Goal: Task Accomplishment & Management: Manage account settings

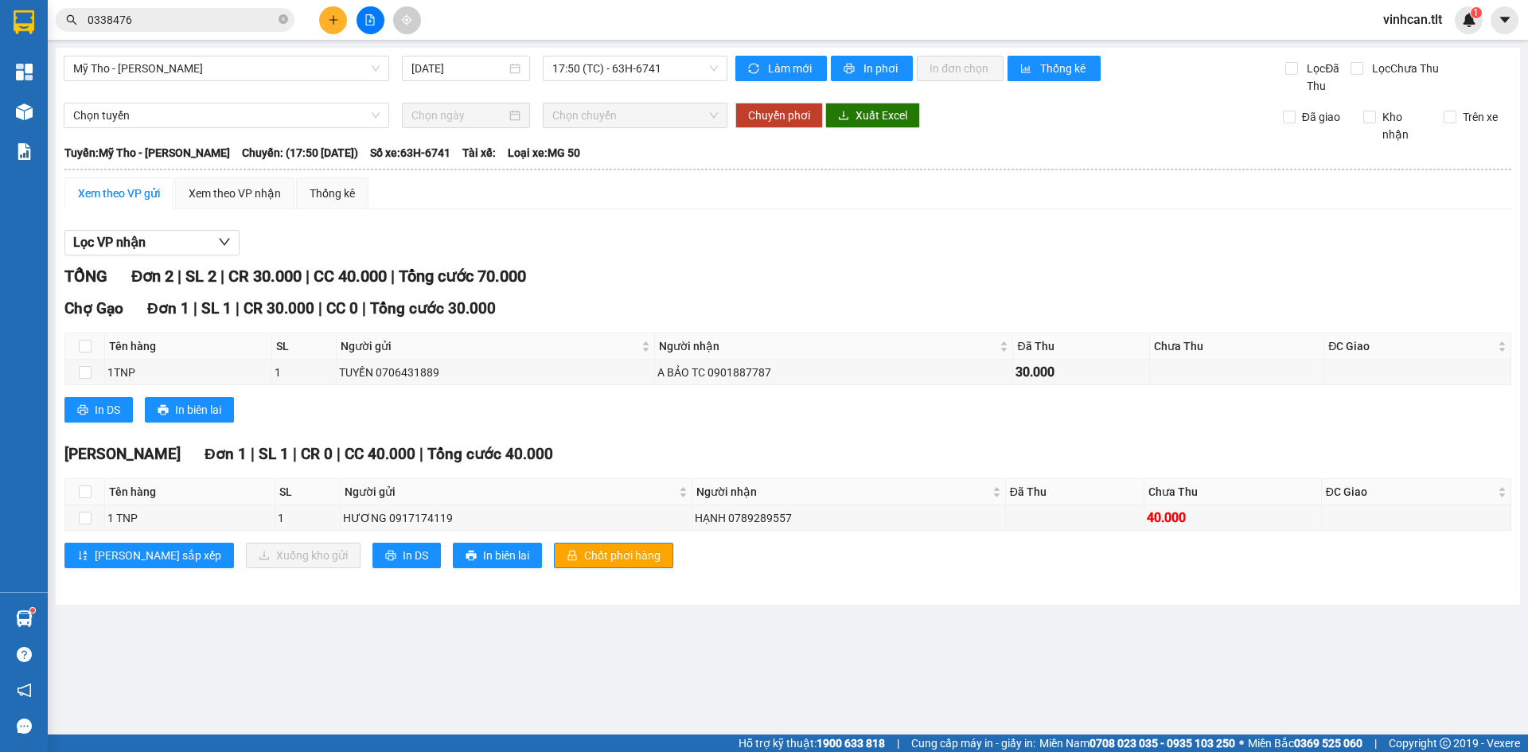
click at [336, 24] on icon "plus" at bounding box center [333, 19] width 11 height 11
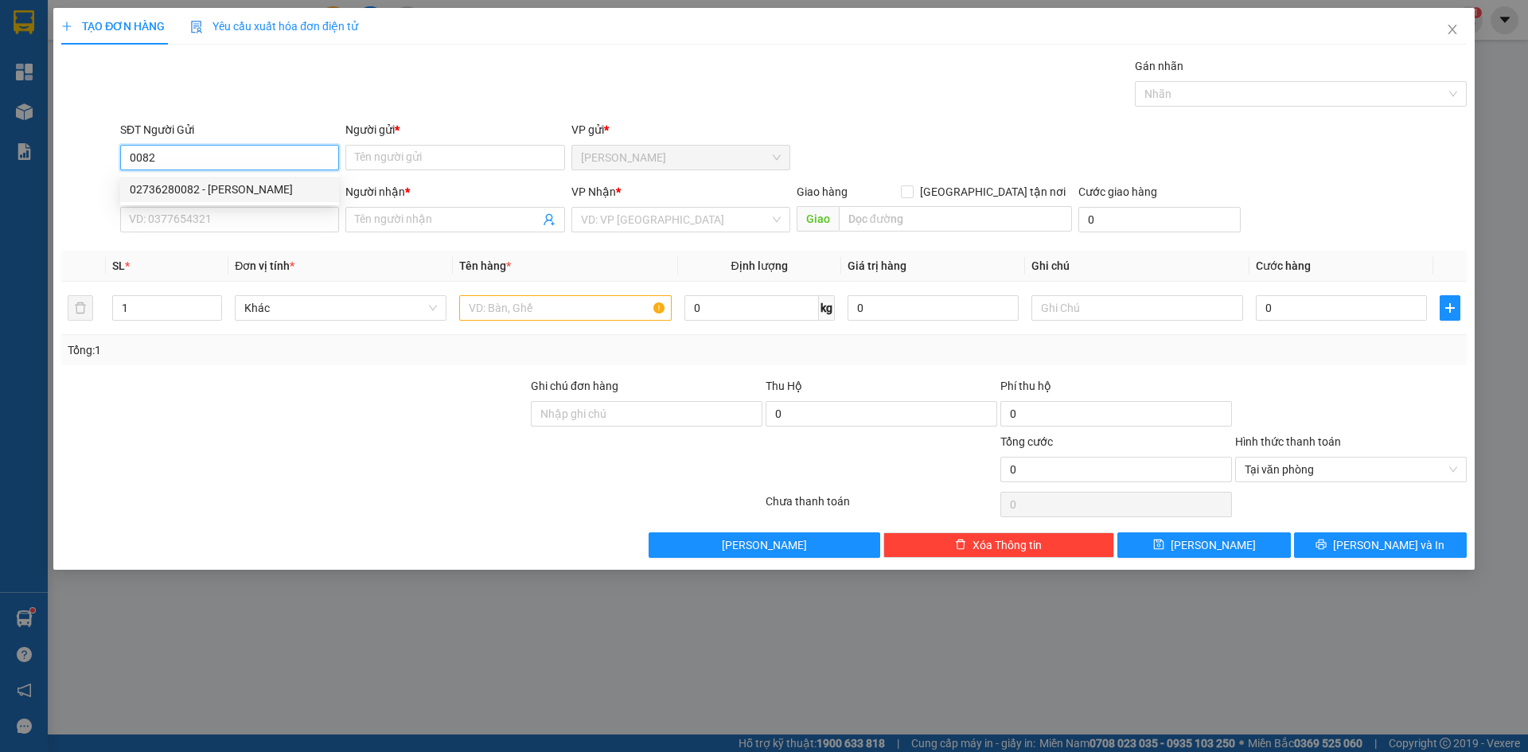
click at [187, 189] on div "02736280082 - [PERSON_NAME]" at bounding box center [230, 190] width 200 height 18
type input "02736280082"
type input "[PERSON_NAME]"
type input "02736280082"
click at [192, 220] on input "SĐT Người Nhận *" at bounding box center [229, 219] width 219 height 25
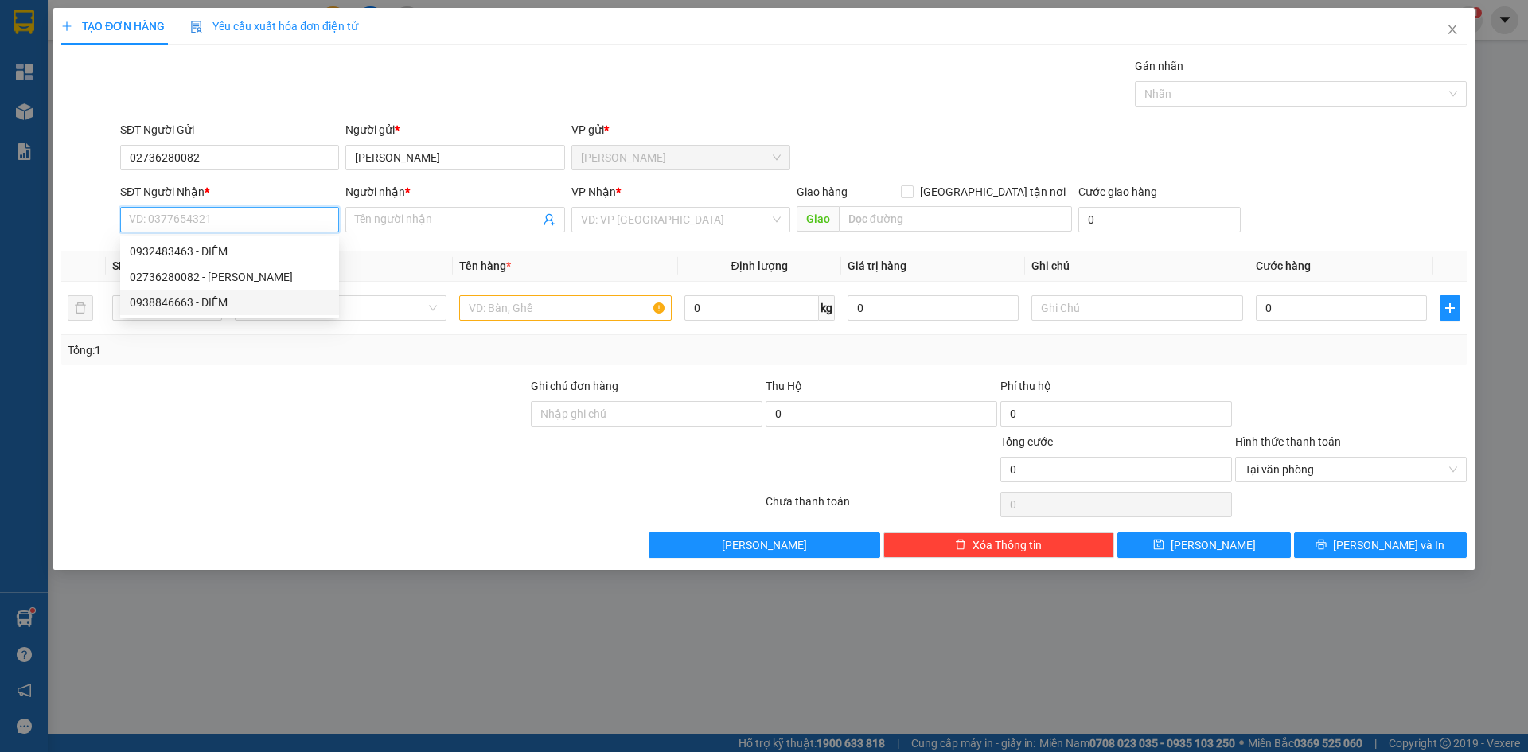
click at [205, 310] on div "0938846663 - DIỄM" at bounding box center [230, 303] width 200 height 18
type input "0938846663"
type input "DIỄM"
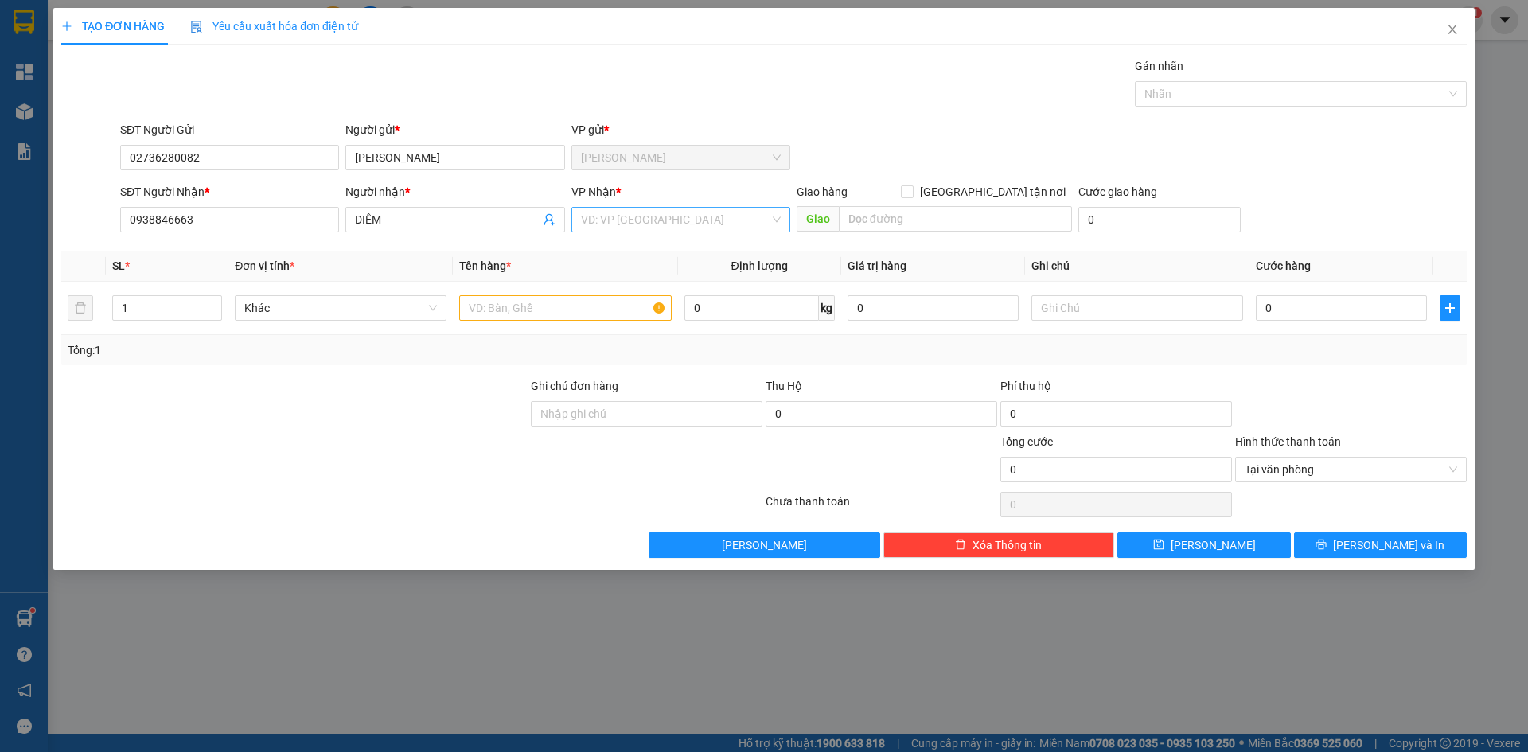
click at [644, 216] on input "search" at bounding box center [675, 220] width 189 height 24
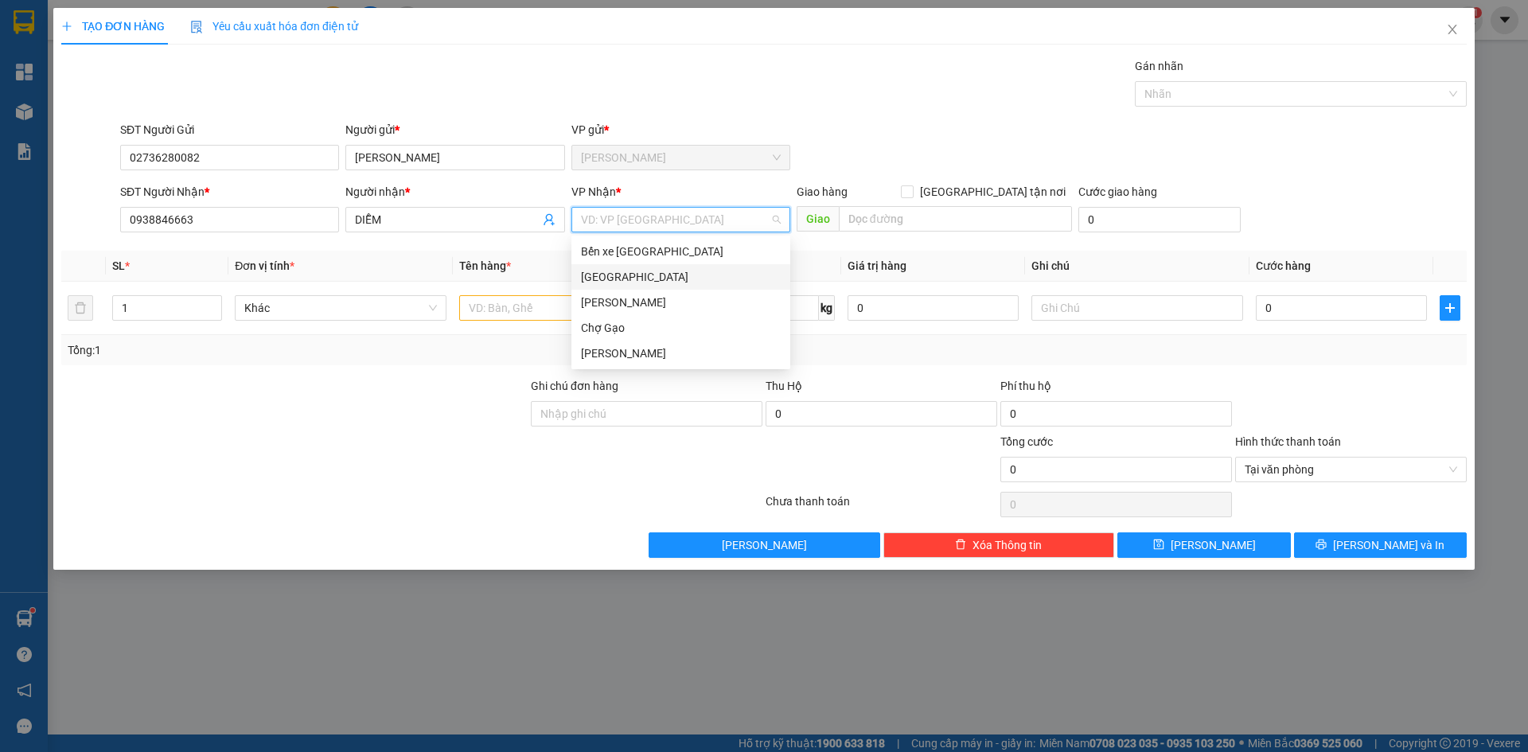
click at [621, 271] on div "[GEOGRAPHIC_DATA]" at bounding box center [681, 277] width 200 height 18
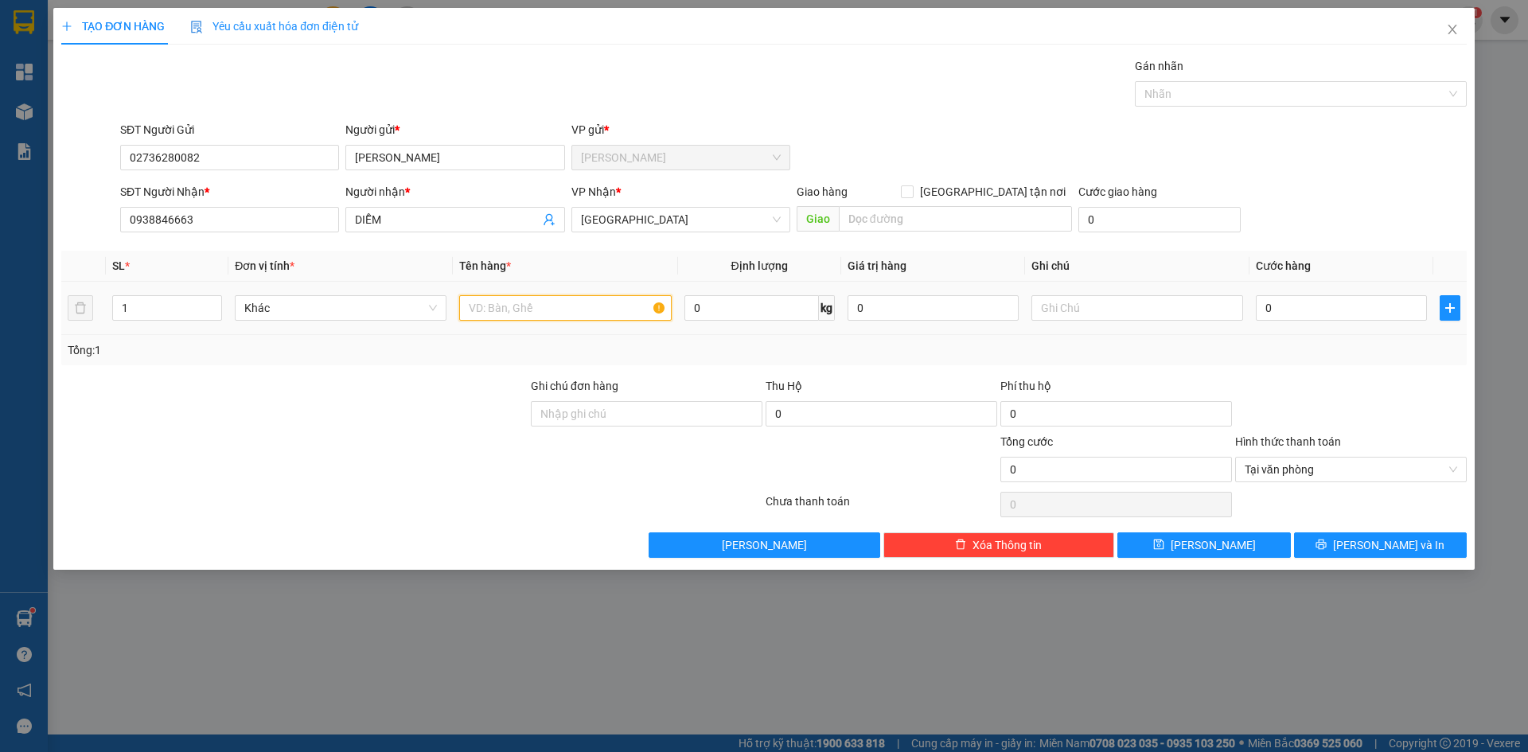
click at [579, 317] on input "text" at bounding box center [565, 307] width 212 height 25
type input "1 HNP"
click at [1335, 310] on input "0" at bounding box center [1341, 307] width 171 height 25
type input "2"
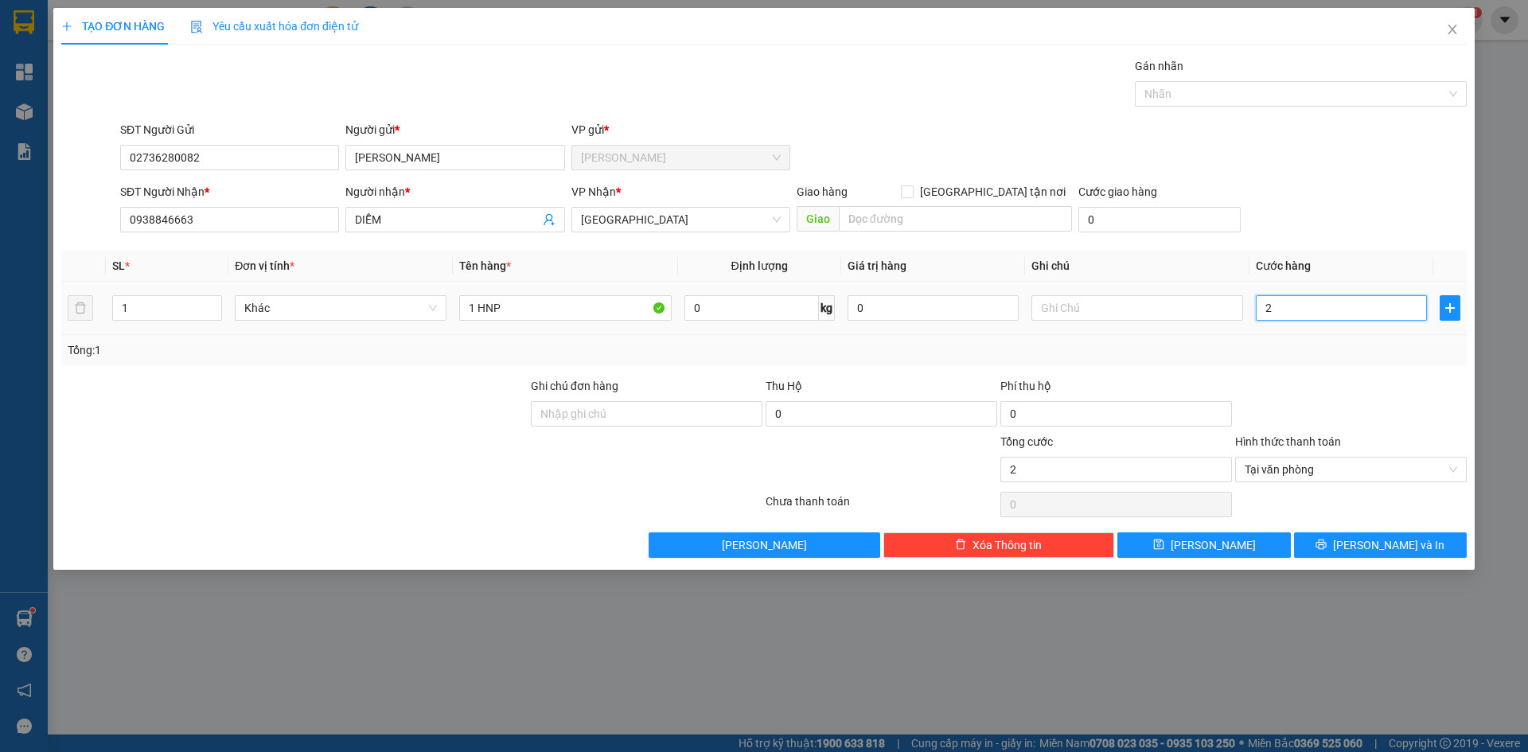
type input "20"
type input "20.000"
click at [1325, 185] on div "SĐT Người Nhận * 0938846663 Người nhận * DIỄM VP Nhận * [GEOGRAPHIC_DATA] Giao …" at bounding box center [793, 211] width 1353 height 56
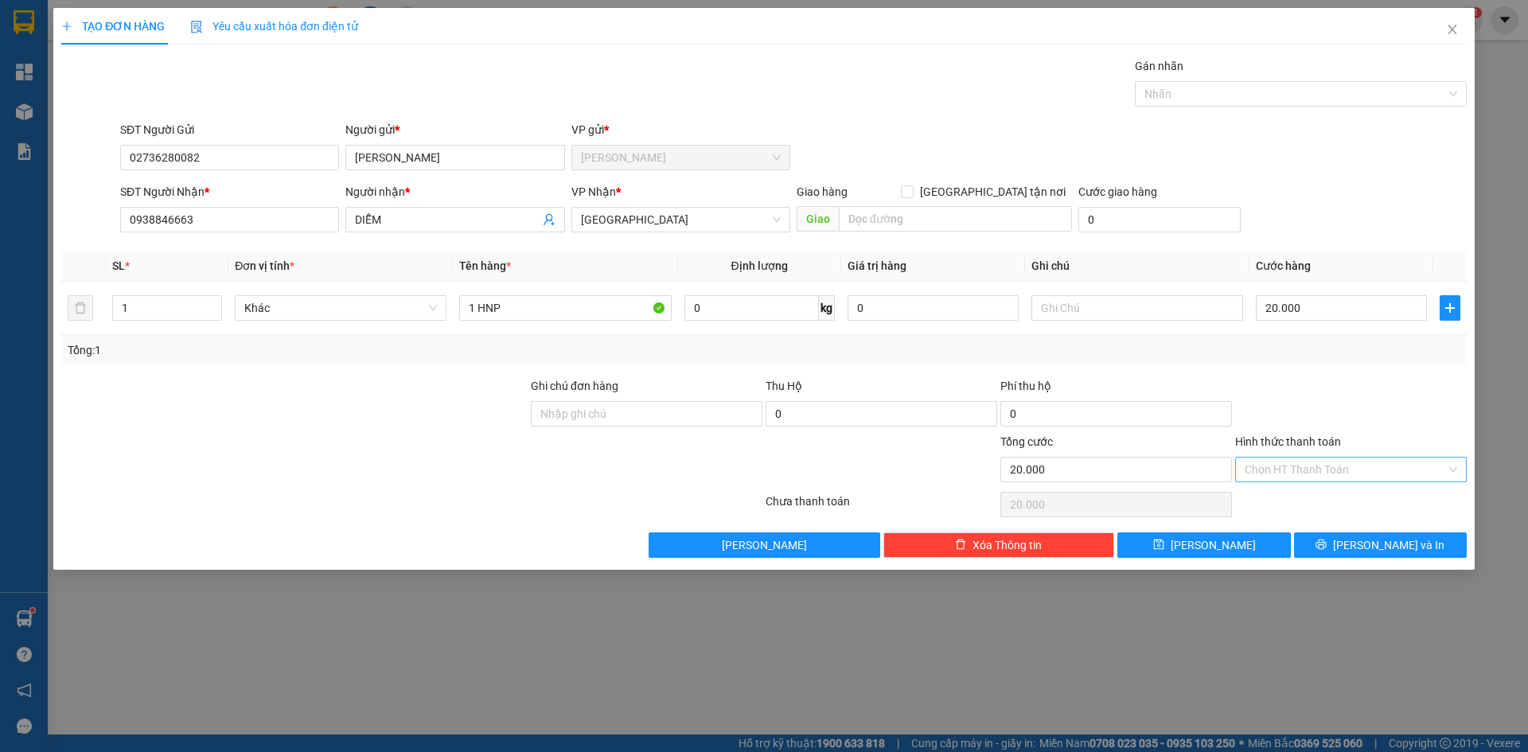
drag, startPoint x: 1328, startPoint y: 463, endPoint x: 1327, endPoint y: 481, distance: 18.3
click at [1328, 471] on input "Hình thức thanh toán" at bounding box center [1344, 470] width 201 height 24
click at [1324, 513] on div "Tại văn phòng Miễn phí" at bounding box center [1351, 514] width 232 height 51
drag, startPoint x: 1306, startPoint y: 485, endPoint x: 1299, endPoint y: 501, distance: 18.5
click at [1306, 485] on div "Hình thức thanh toán Chọn HT Thanh Toán" at bounding box center [1351, 461] width 232 height 56
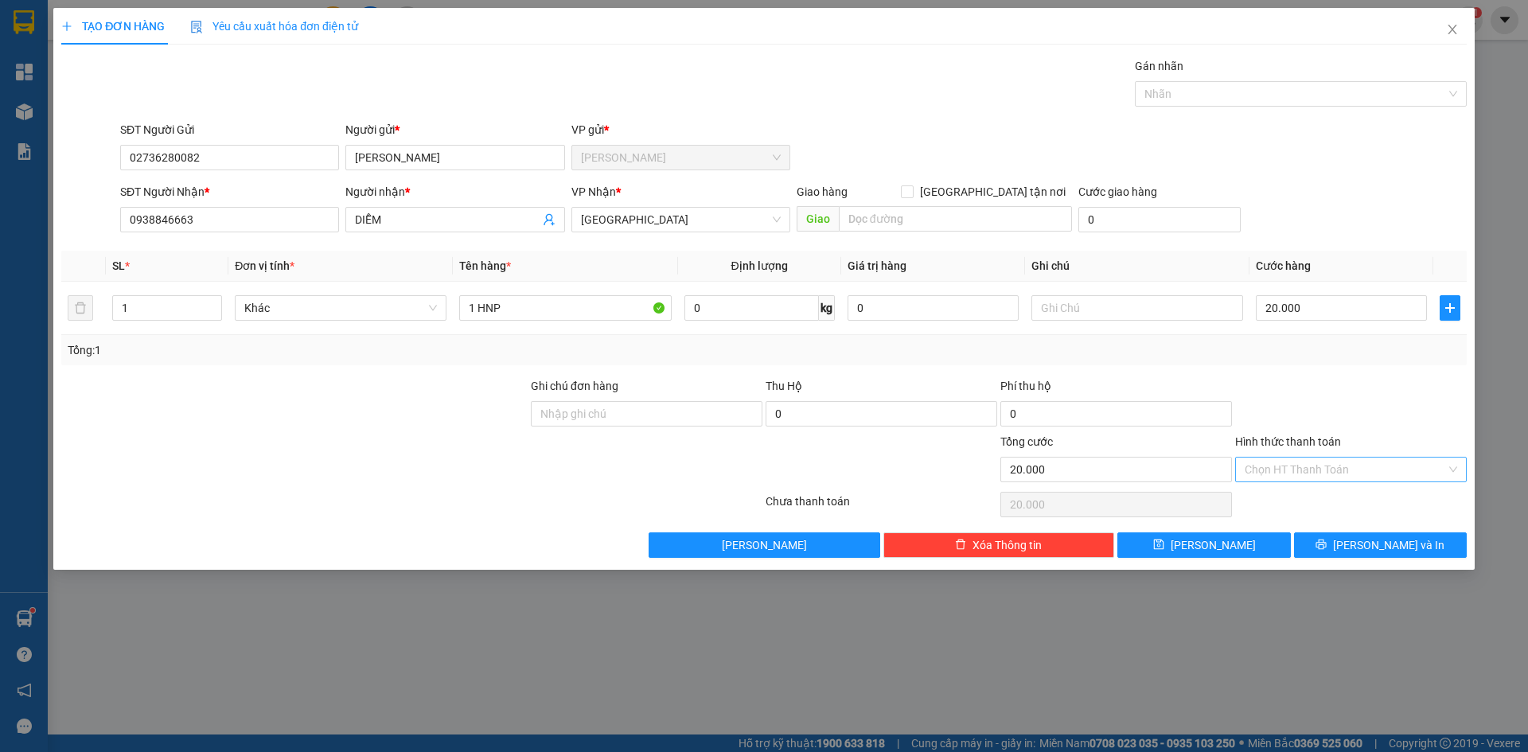
click at [1302, 465] on input "Hình thức thanh toán" at bounding box center [1344, 470] width 201 height 24
click at [1293, 503] on div "Tại văn phòng" at bounding box center [1350, 502] width 212 height 18
type input "0"
click at [1297, 547] on button "[PERSON_NAME] và In" at bounding box center [1380, 544] width 173 height 25
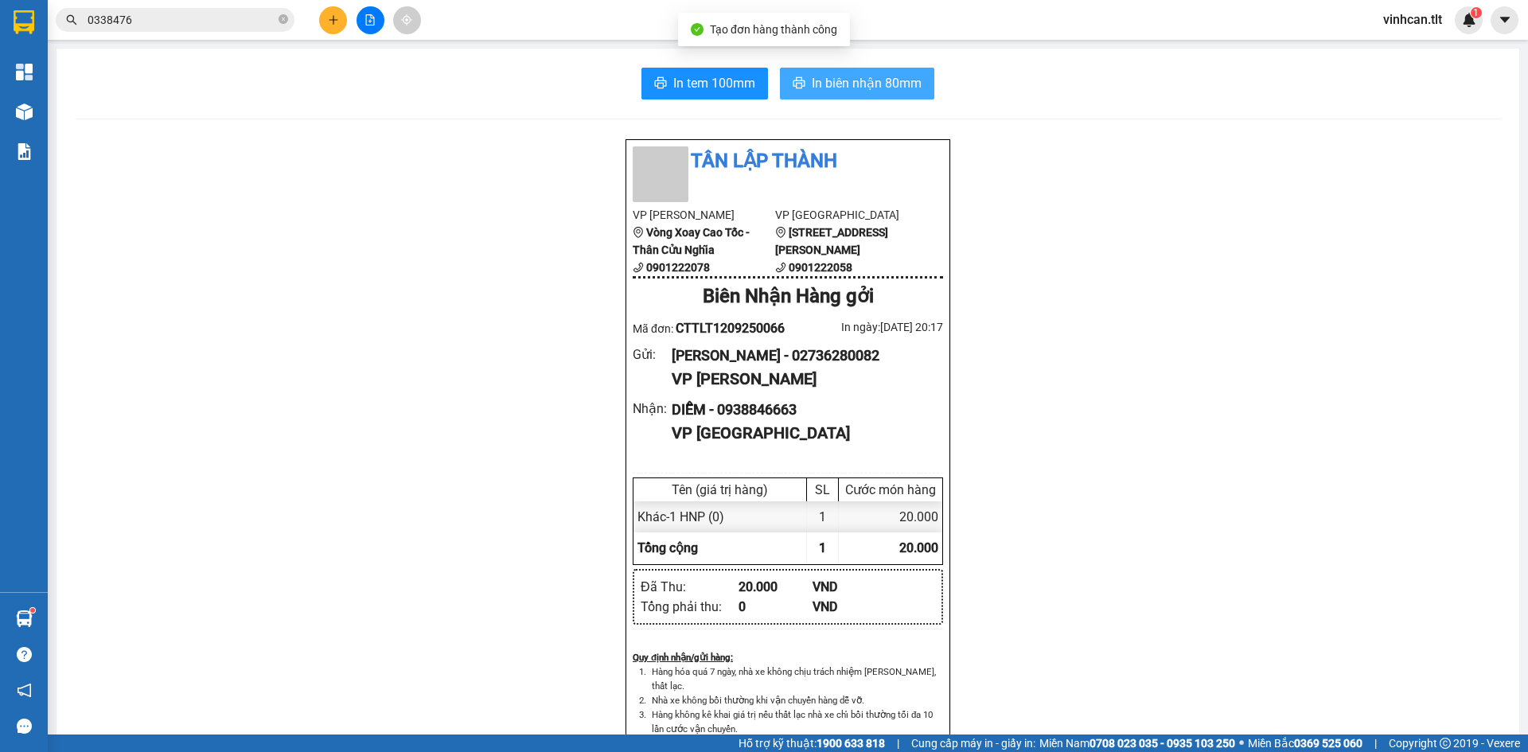
click at [797, 82] on icon "printer" at bounding box center [798, 82] width 13 height 13
click at [656, 74] on button "In tem 100mm" at bounding box center [704, 84] width 127 height 32
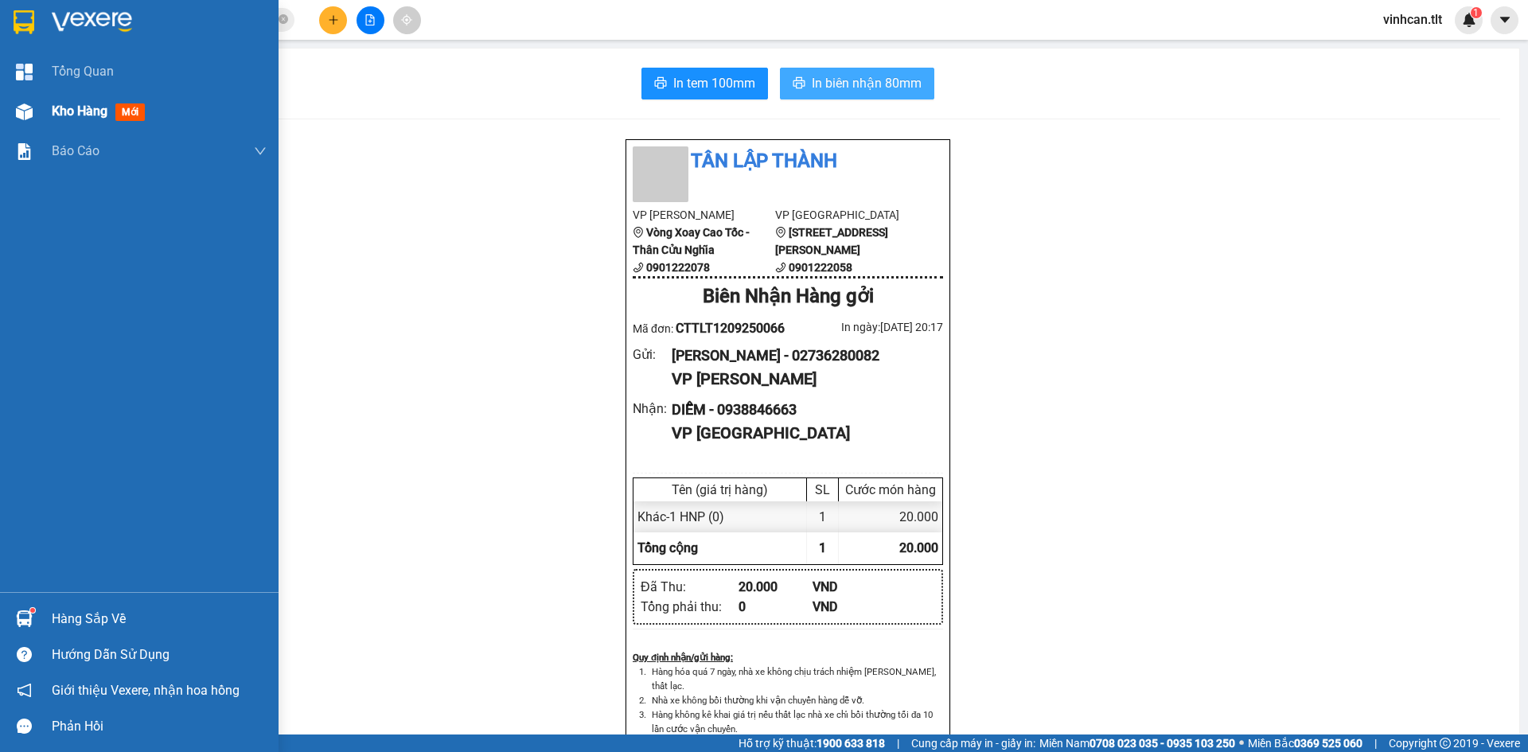
click at [11, 115] on div at bounding box center [24, 112] width 28 height 28
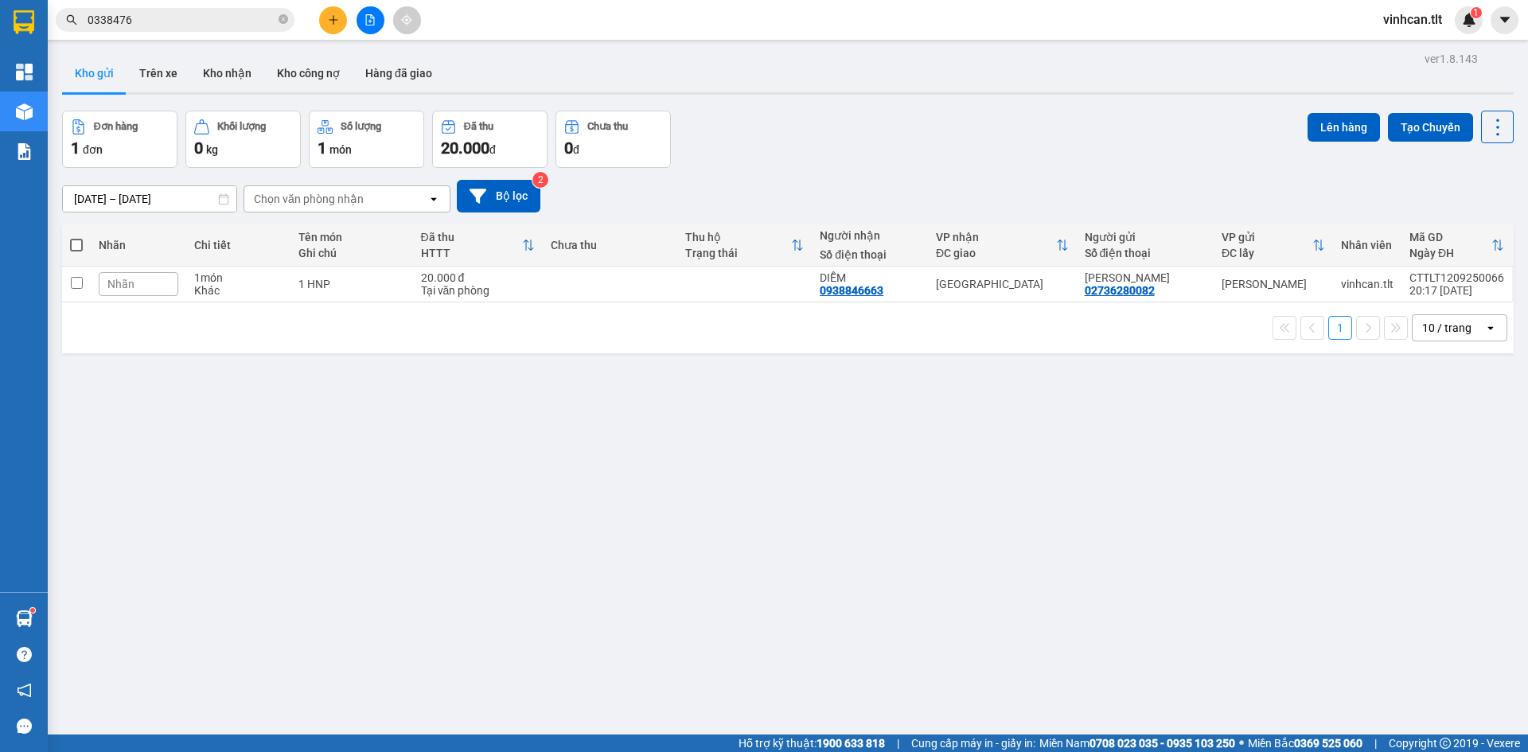
click at [78, 245] on span at bounding box center [76, 245] width 13 height 13
click at [76, 237] on input "checkbox" at bounding box center [76, 237] width 0 height 0
checkbox input "true"
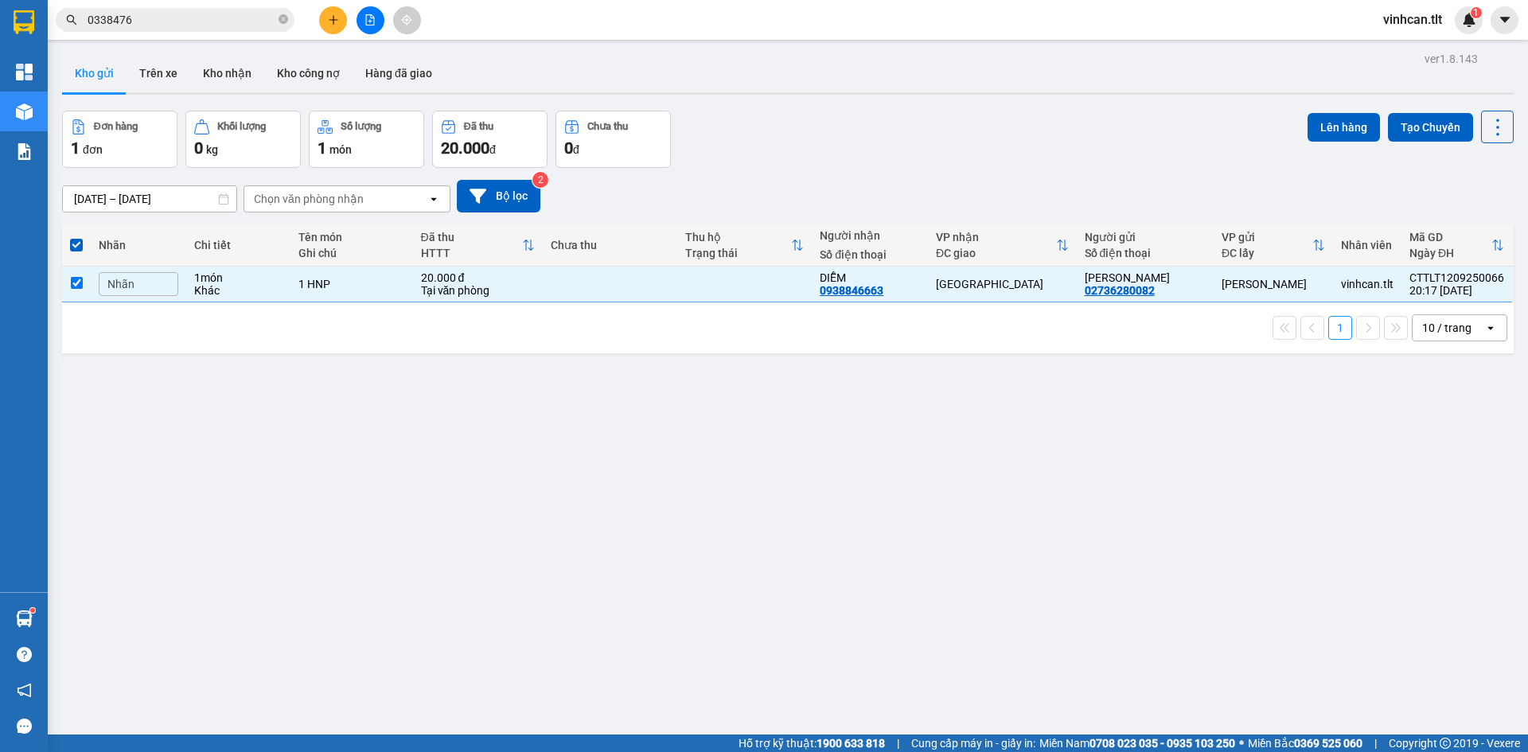
click at [1316, 111] on div "Lên hàng Tạo Chuyến" at bounding box center [1410, 127] width 206 height 33
click at [1312, 121] on button "Lên hàng" at bounding box center [1343, 127] width 72 height 29
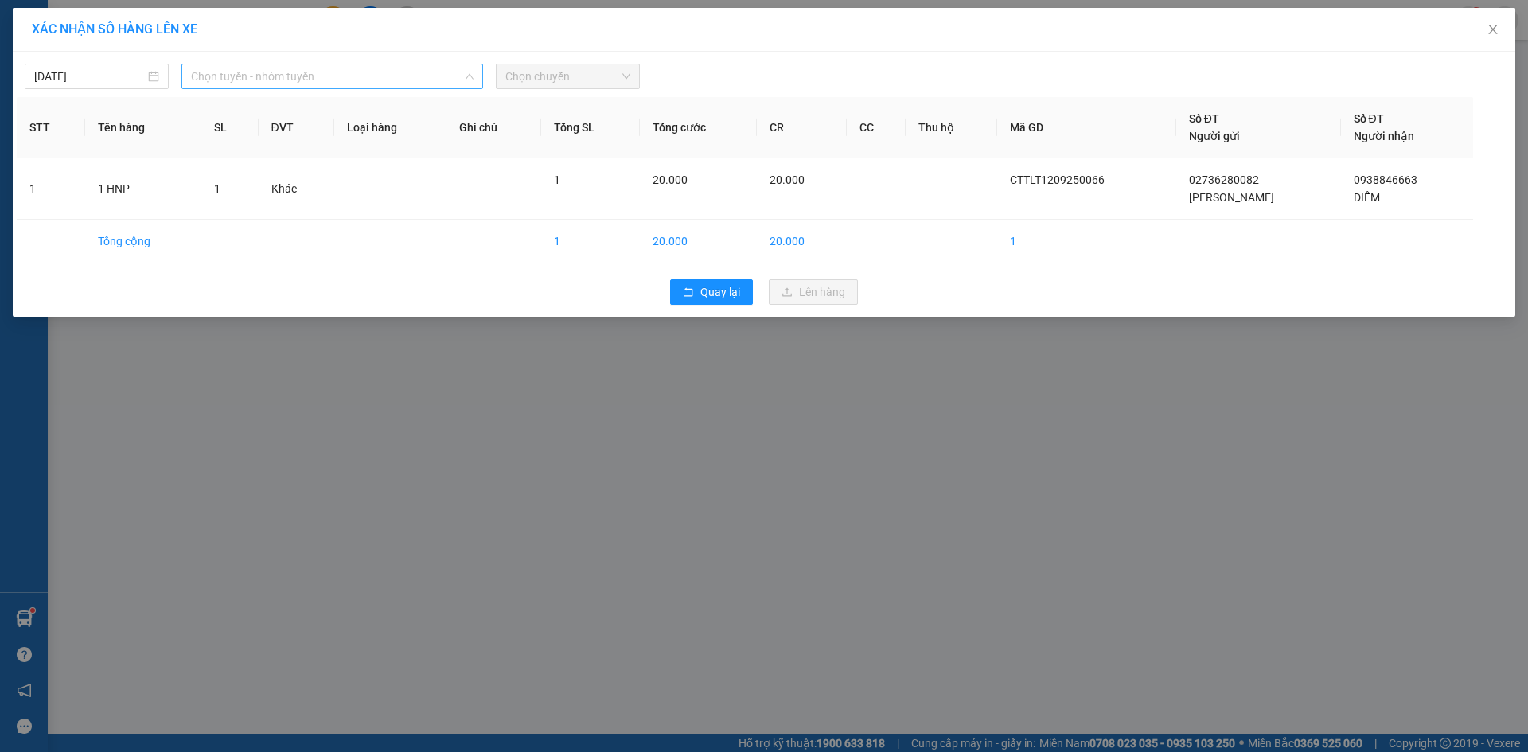
click at [219, 86] on span "Chọn tuyến - nhóm tuyến" at bounding box center [332, 76] width 282 height 24
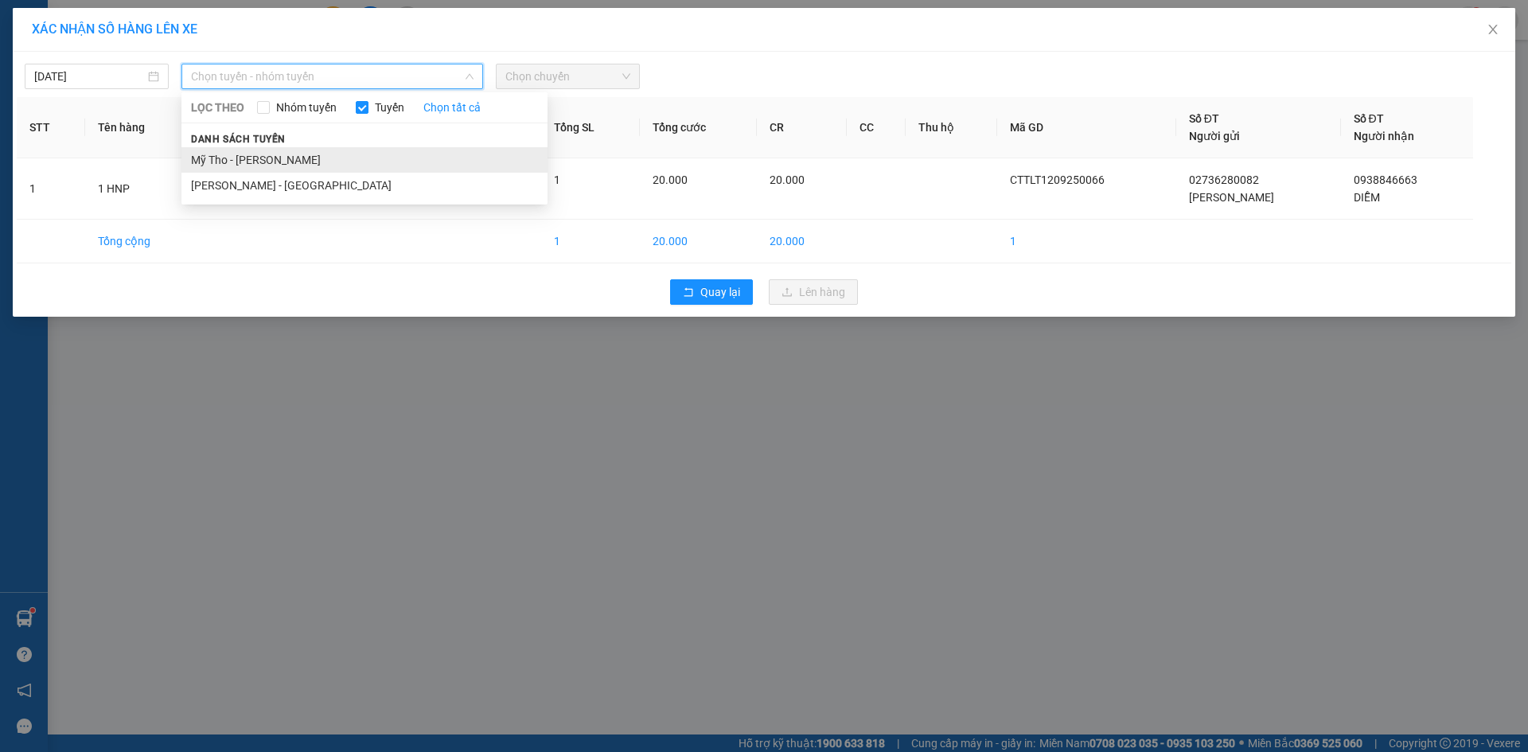
click at [235, 168] on li "Mỹ Tho - [PERSON_NAME]" at bounding box center [364, 159] width 366 height 25
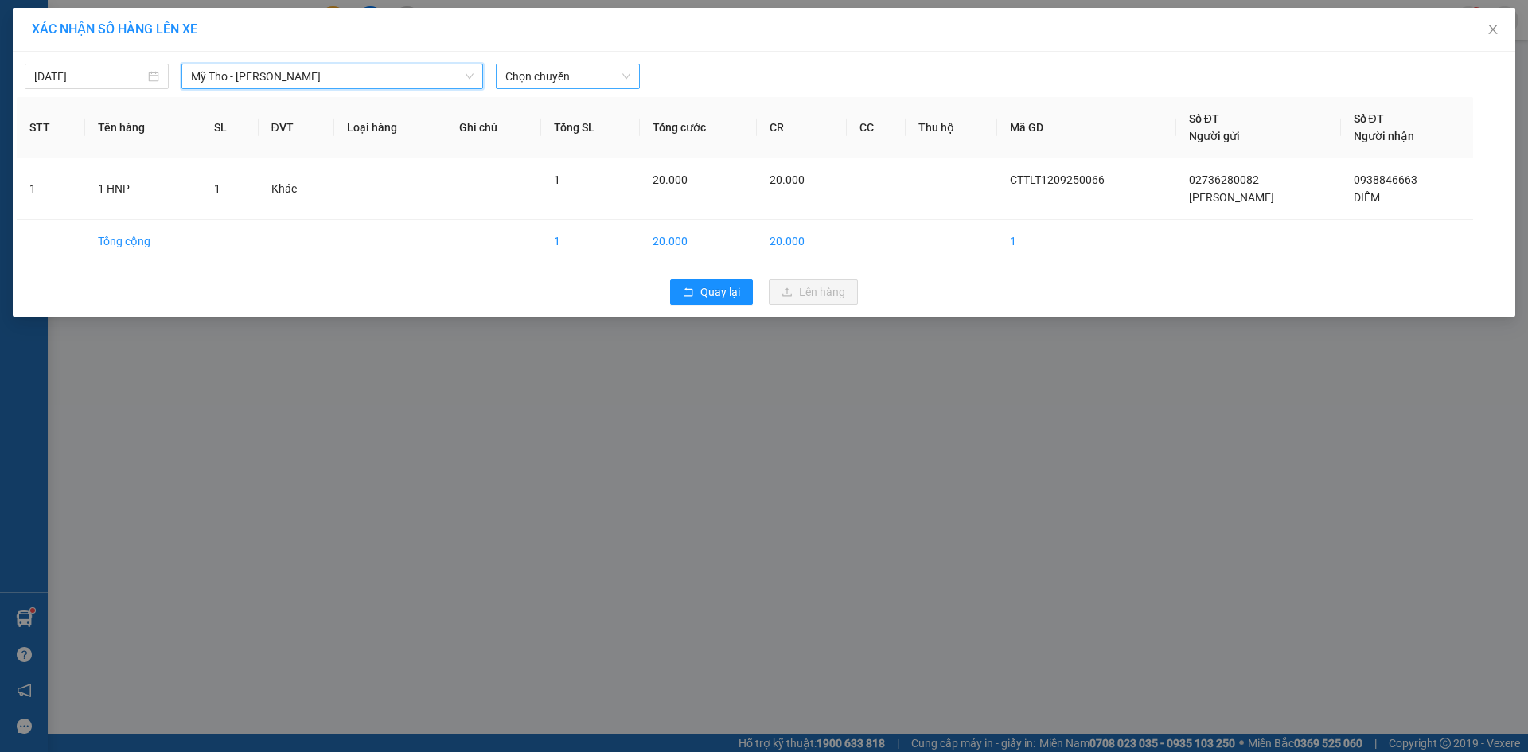
click at [543, 70] on span "Chọn chuyến" at bounding box center [567, 76] width 125 height 24
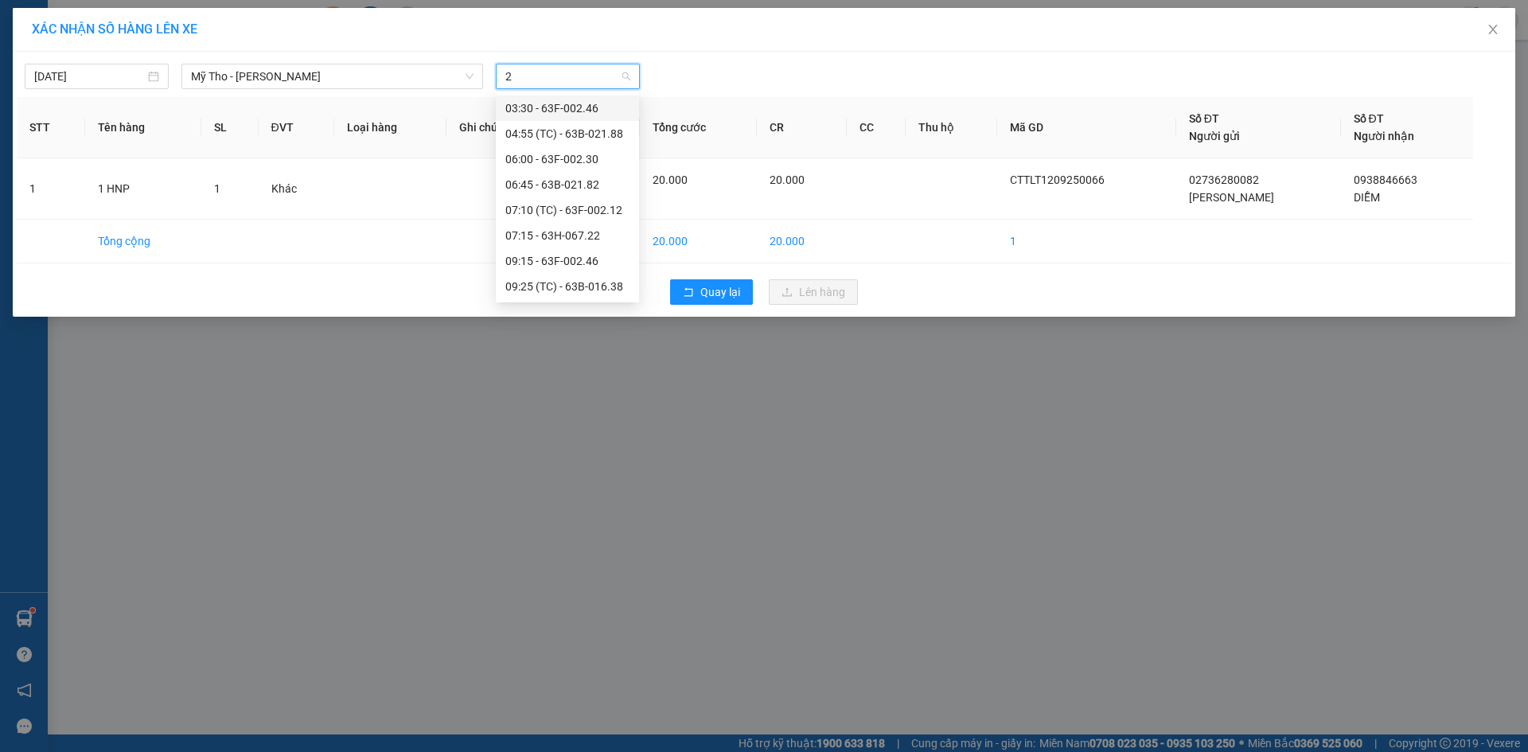
type input "20"
click at [553, 203] on div "20:15" at bounding box center [567, 210] width 124 height 18
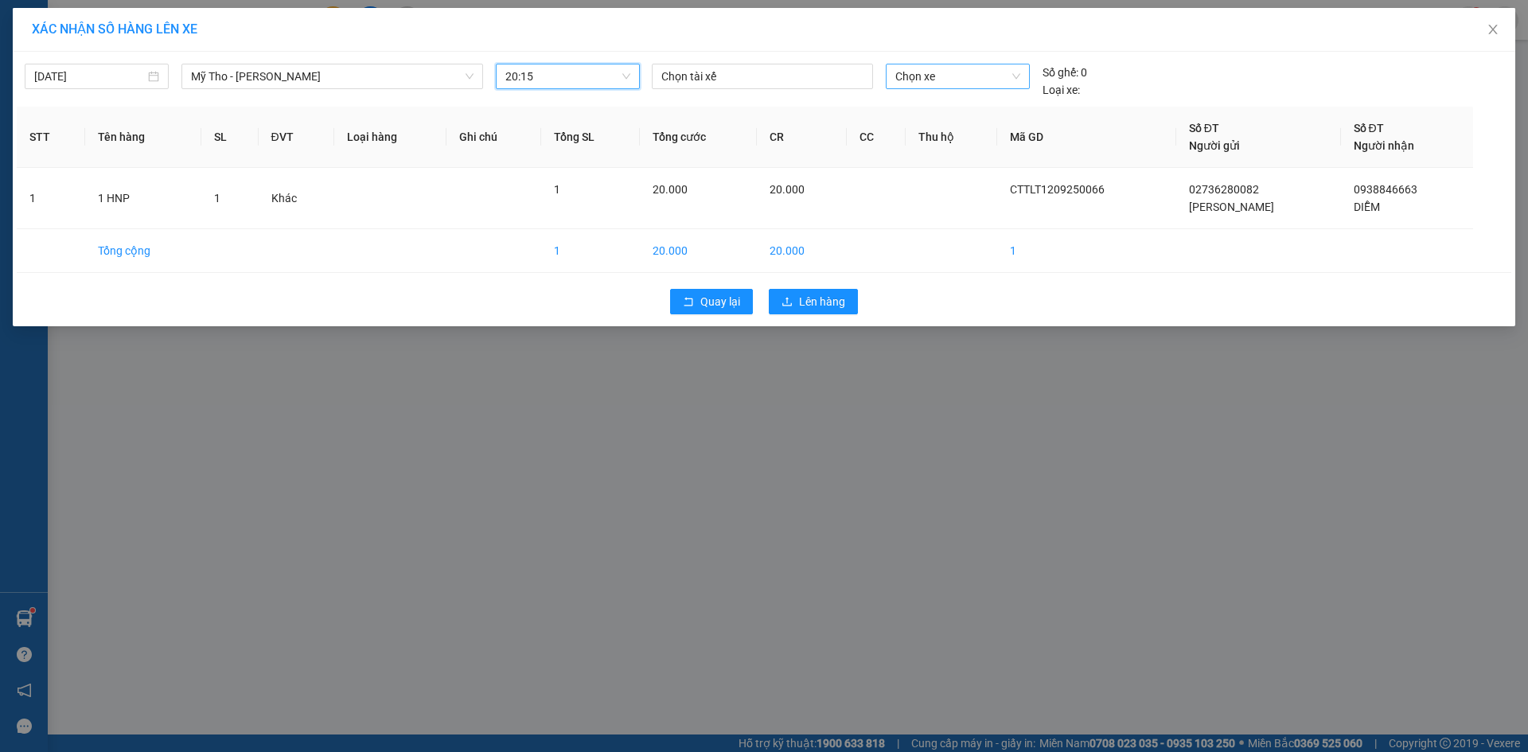
click at [947, 81] on span "Chọn xe" at bounding box center [957, 76] width 124 height 24
type input "589"
click at [953, 106] on div "66H-5897" at bounding box center [957, 108] width 124 height 18
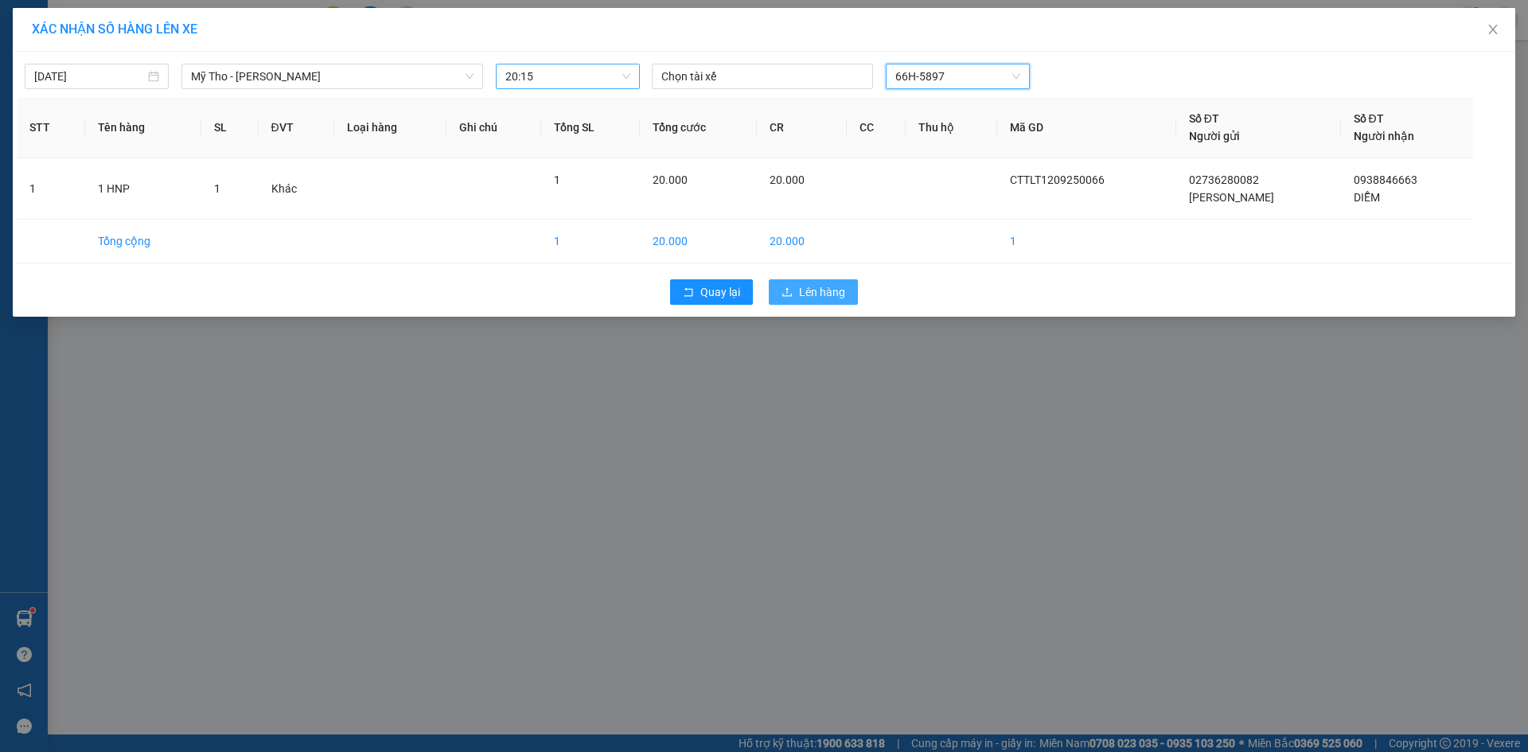
click at [817, 298] on span "Lên hàng" at bounding box center [822, 292] width 46 height 18
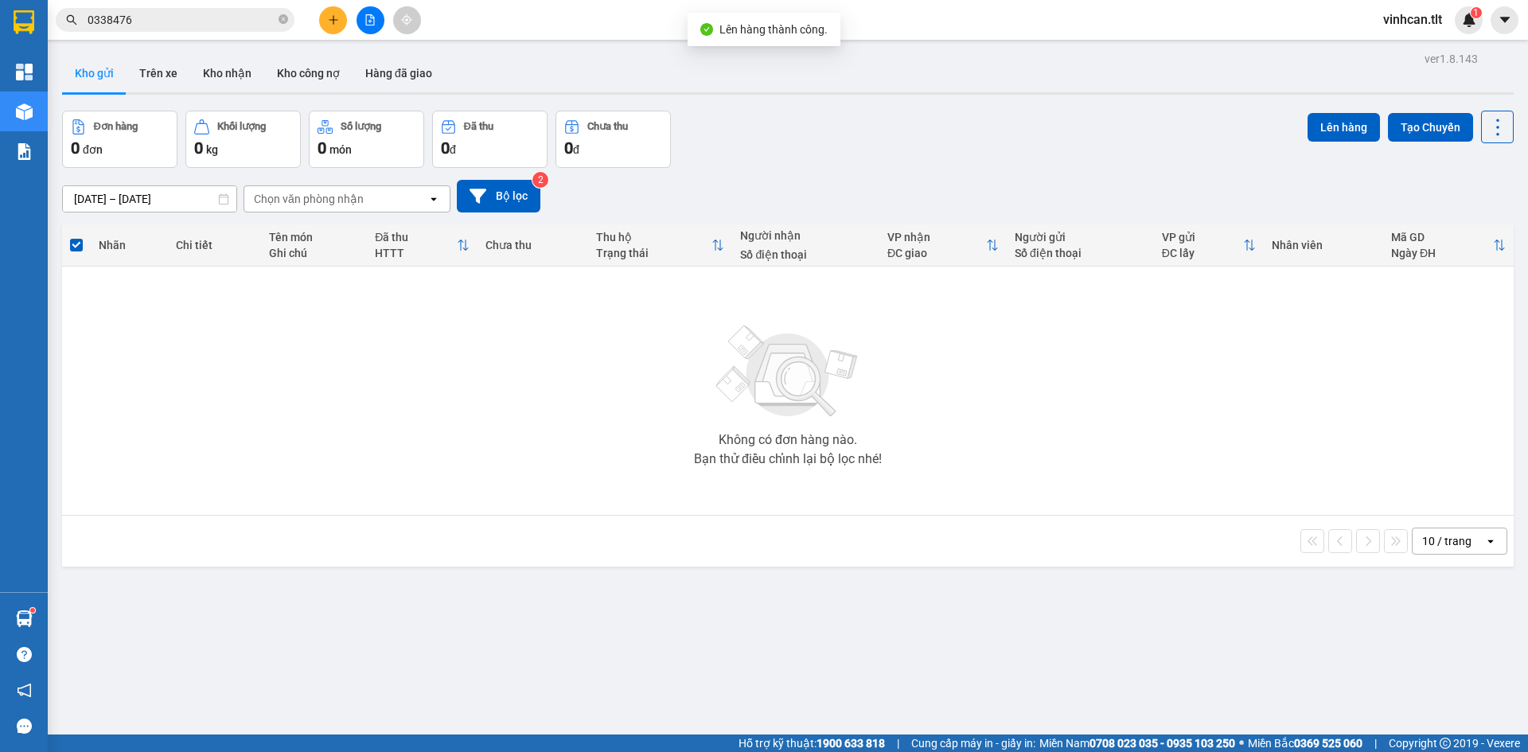
click at [374, 33] on button at bounding box center [370, 20] width 28 height 28
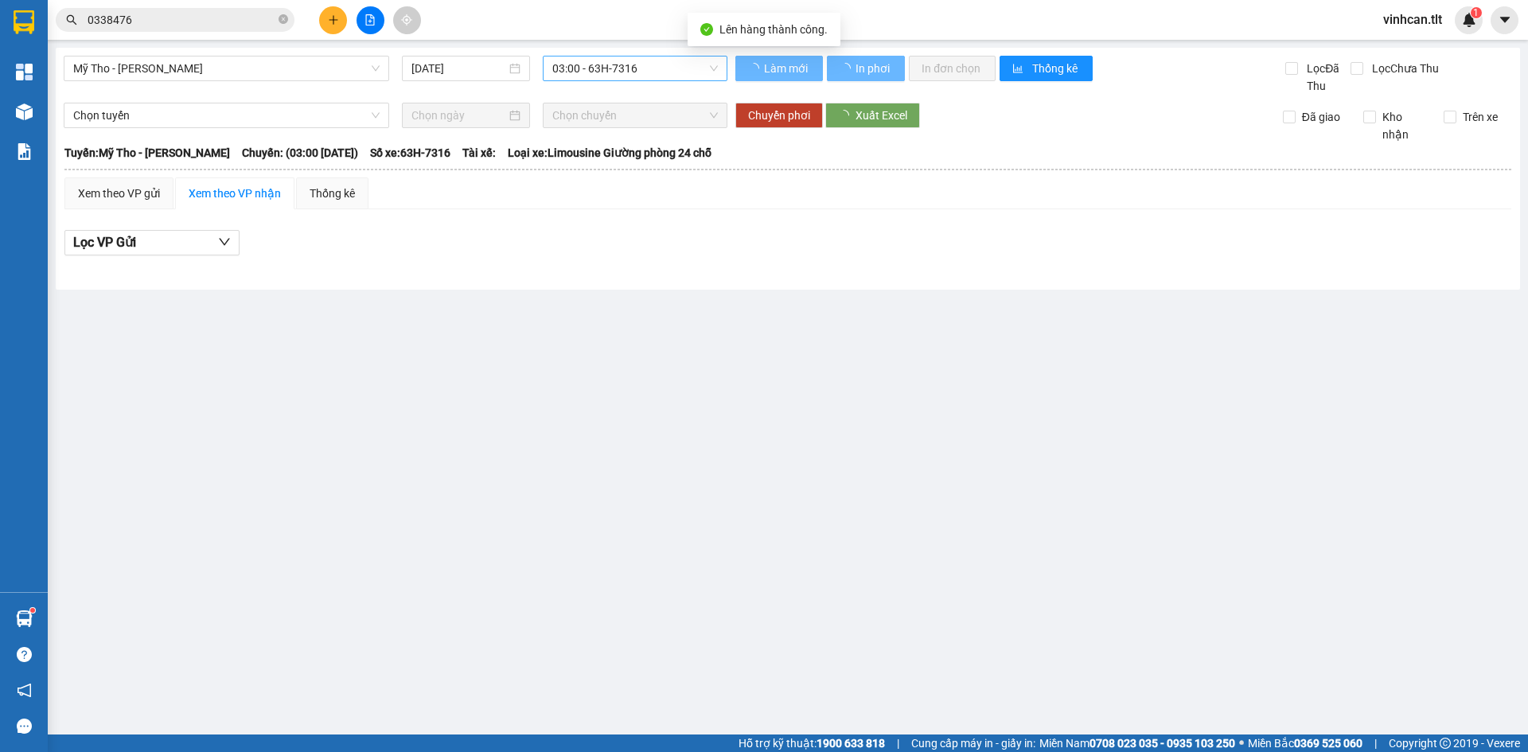
click at [591, 68] on span "03:00 - 63H-7316" at bounding box center [635, 68] width 166 height 24
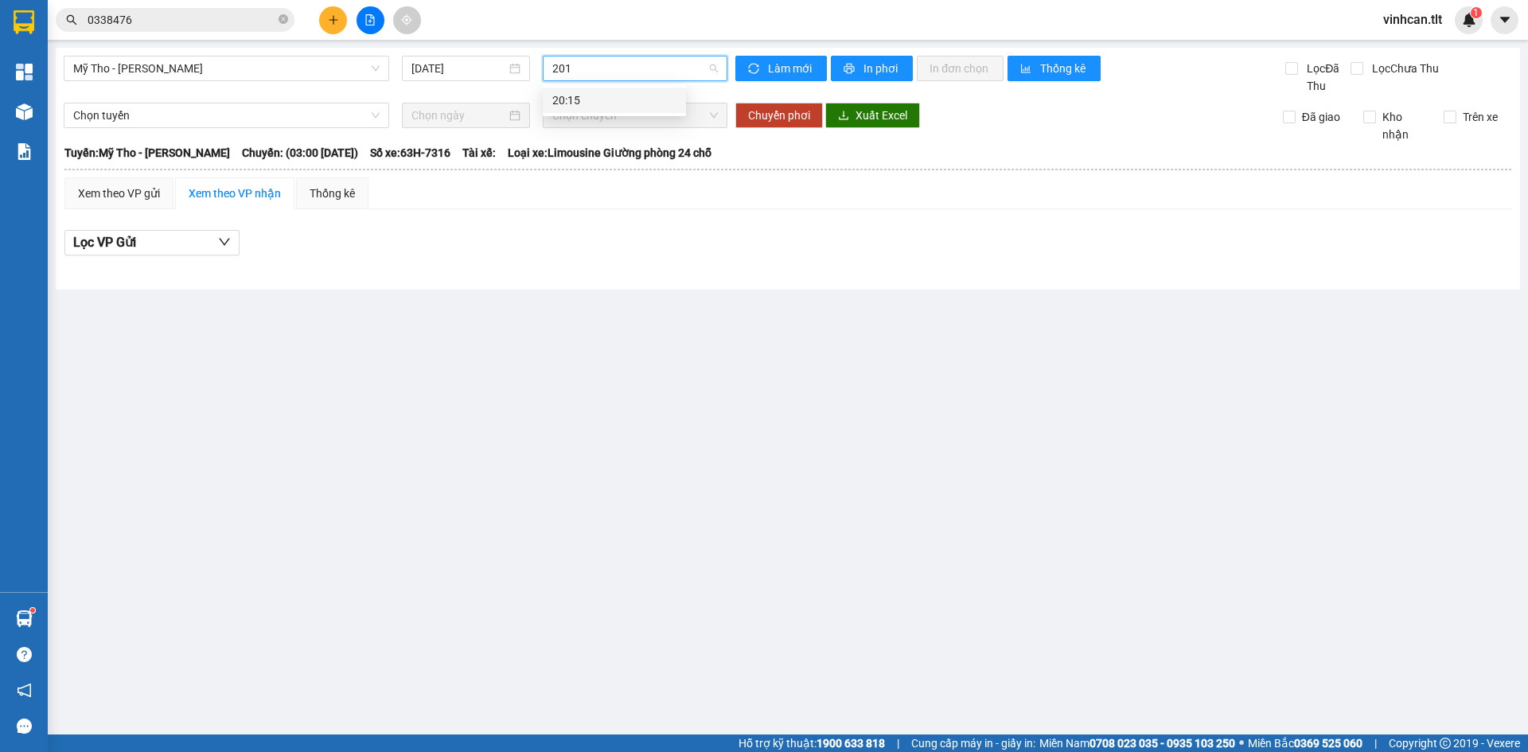
type input "2015"
click at [599, 102] on div "20:15" at bounding box center [614, 101] width 124 height 18
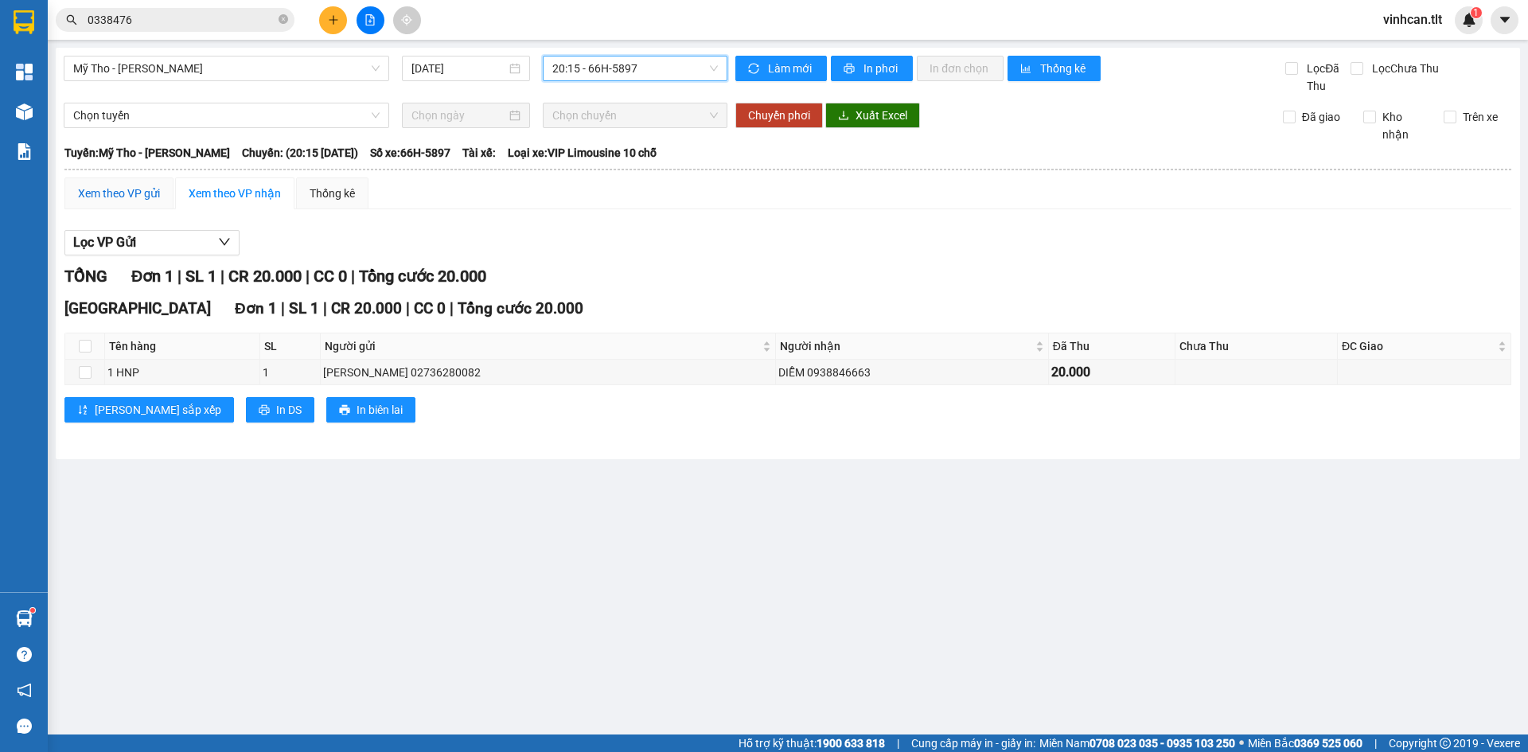
click at [122, 201] on div "Xem theo VP gửi" at bounding box center [119, 194] width 82 height 18
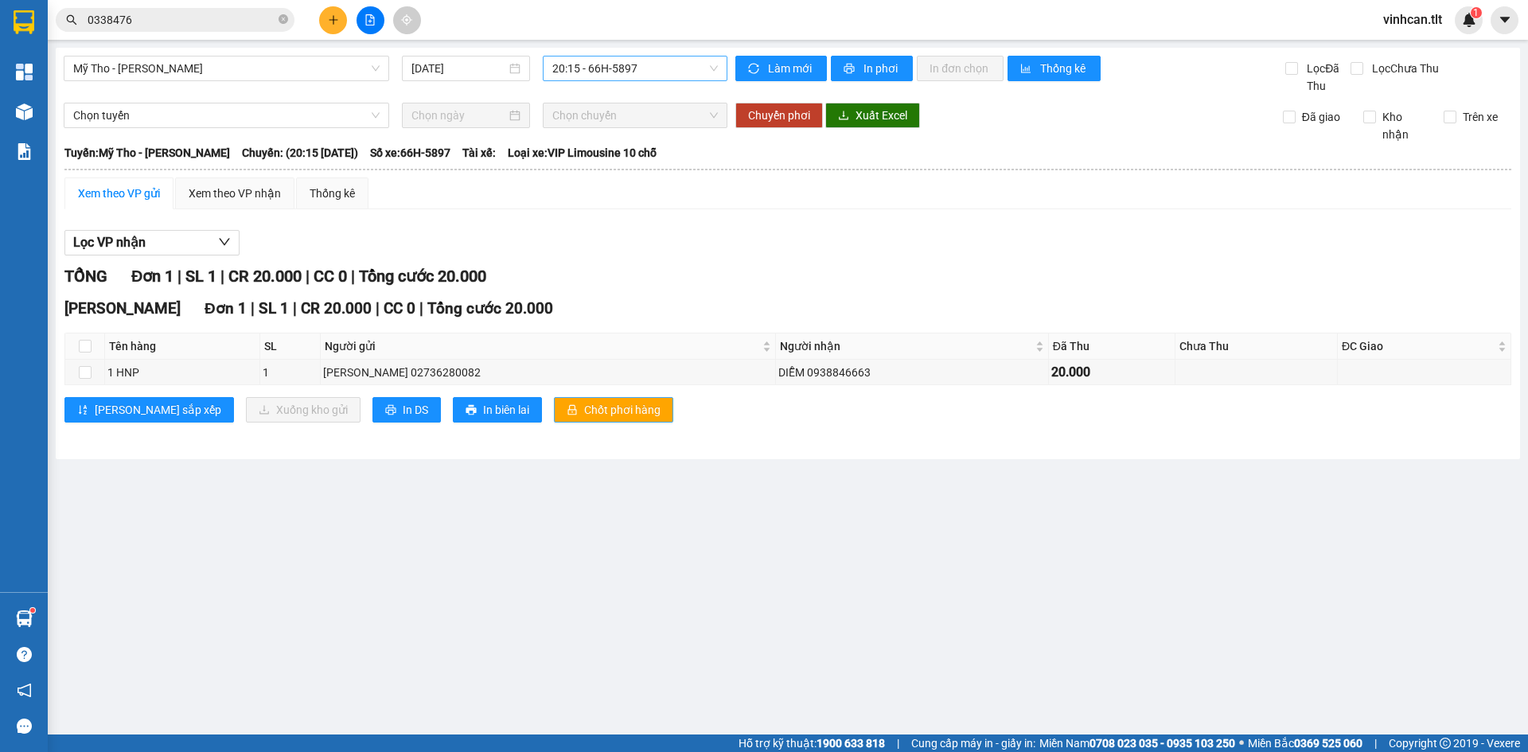
click at [584, 415] on span "Chốt phơi hàng" at bounding box center [622, 410] width 76 height 18
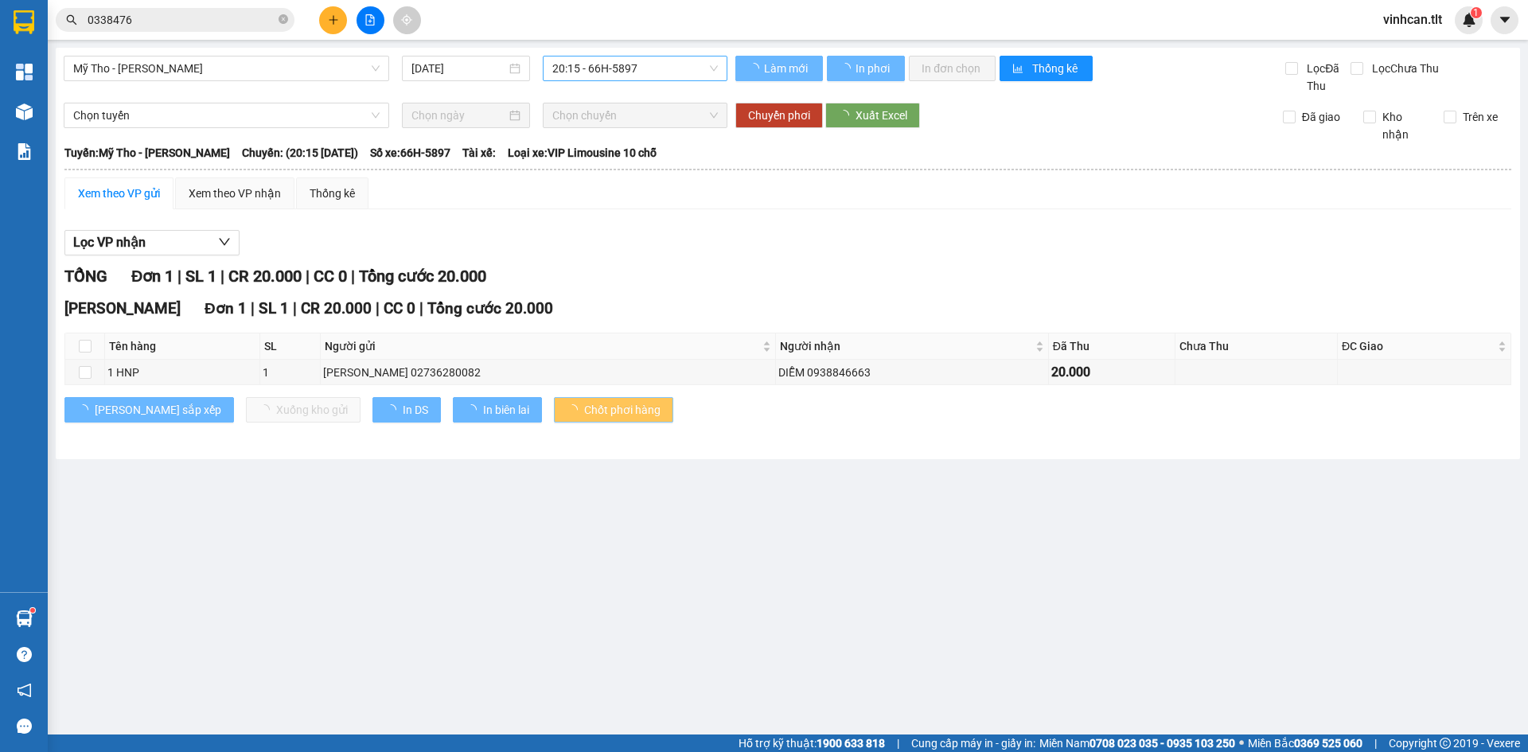
click at [584, 415] on span "Chốt phơi hàng" at bounding box center [622, 410] width 76 height 18
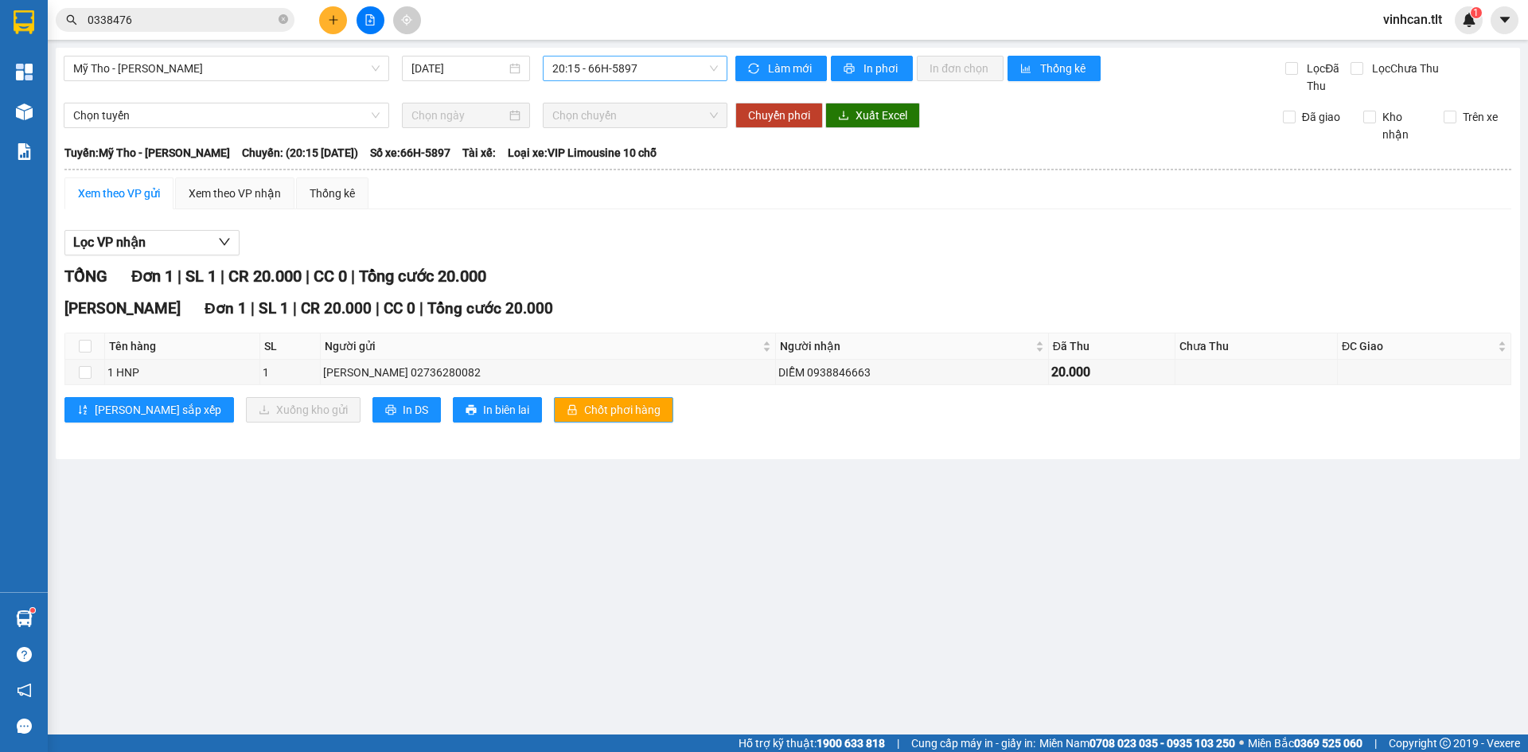
click at [584, 415] on span "Chốt phơi hàng" at bounding box center [622, 410] width 76 height 18
